Goal: Task Accomplishment & Management: Manage account settings

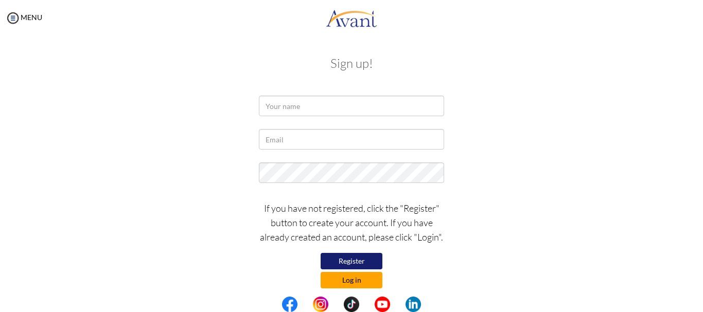
click at [340, 276] on button "Log in" at bounding box center [352, 280] width 62 height 16
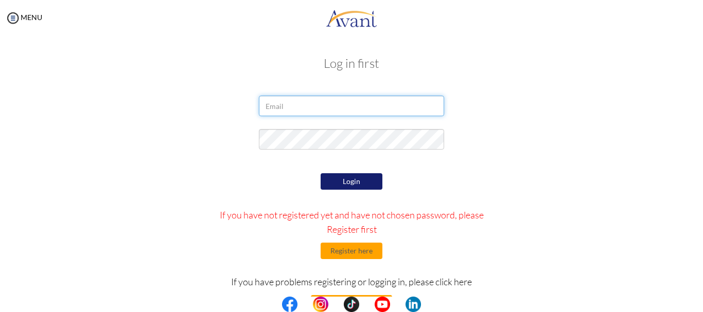
click at [314, 104] on input "email" at bounding box center [351, 106] width 185 height 21
type input "yamuna [EMAIL_ADDRESS][DOMAIN_NAME]"
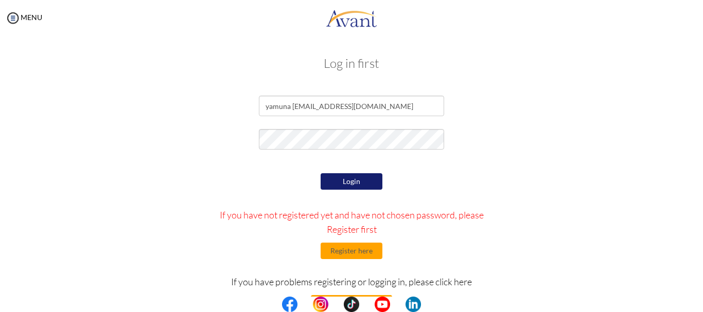
click at [340, 180] on button "Login" at bounding box center [352, 181] width 62 height 16
click at [356, 184] on button "Login" at bounding box center [352, 181] width 62 height 16
click at [347, 254] on button "Register here" at bounding box center [352, 251] width 62 height 16
click at [352, 177] on button "Login" at bounding box center [352, 181] width 62 height 16
click at [363, 180] on button "Login" at bounding box center [352, 181] width 62 height 16
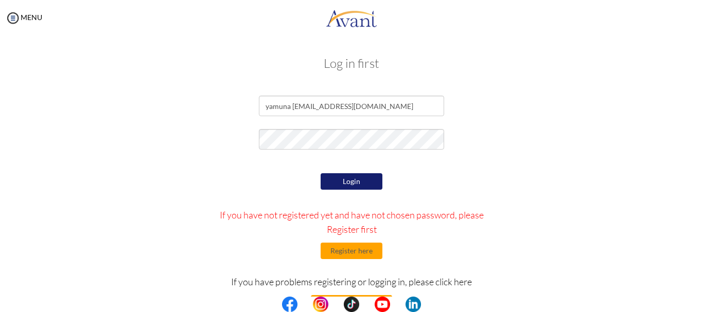
scroll to position [34, 0]
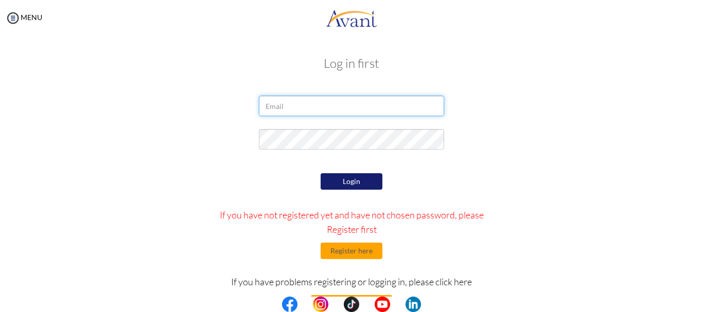
type input "yamuna [EMAIL_ADDRESS][DOMAIN_NAME]"
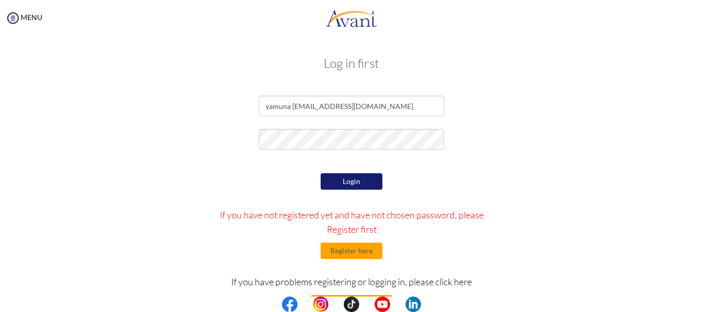
click at [350, 177] on button "Login" at bounding box center [352, 181] width 62 height 16
